Goal: Check status

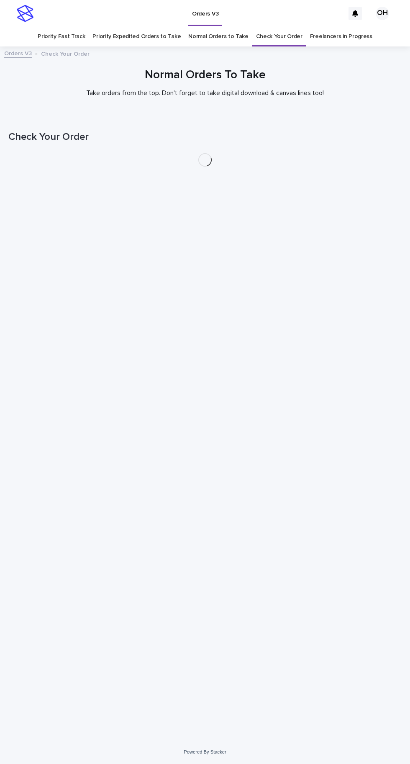
scroll to position [26, 0]
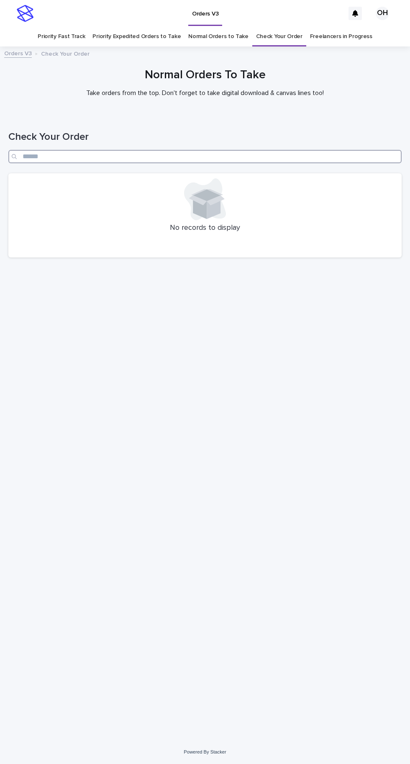
click at [213, 150] on input "Search" at bounding box center [205, 156] width 394 height 13
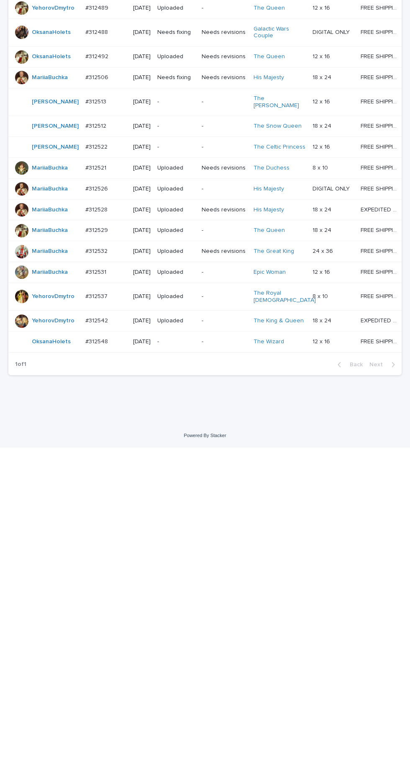
click at [105, 669] on td "#312548 #312548" at bounding box center [106, 658] width 48 height 21
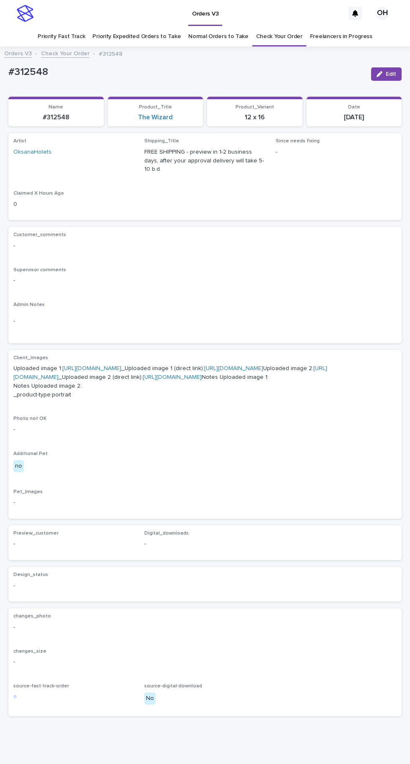
click at [121, 365] on link "[URL][DOMAIN_NAME]" at bounding box center [91, 368] width 59 height 6
click at [118, 365] on link "[URL][DOMAIN_NAME]" at bounding box center [91, 368] width 59 height 6
click at [159, 380] on link "[URL][DOMAIN_NAME]" at bounding box center [170, 372] width 314 height 15
